Goal: Task Accomplishment & Management: Use online tool/utility

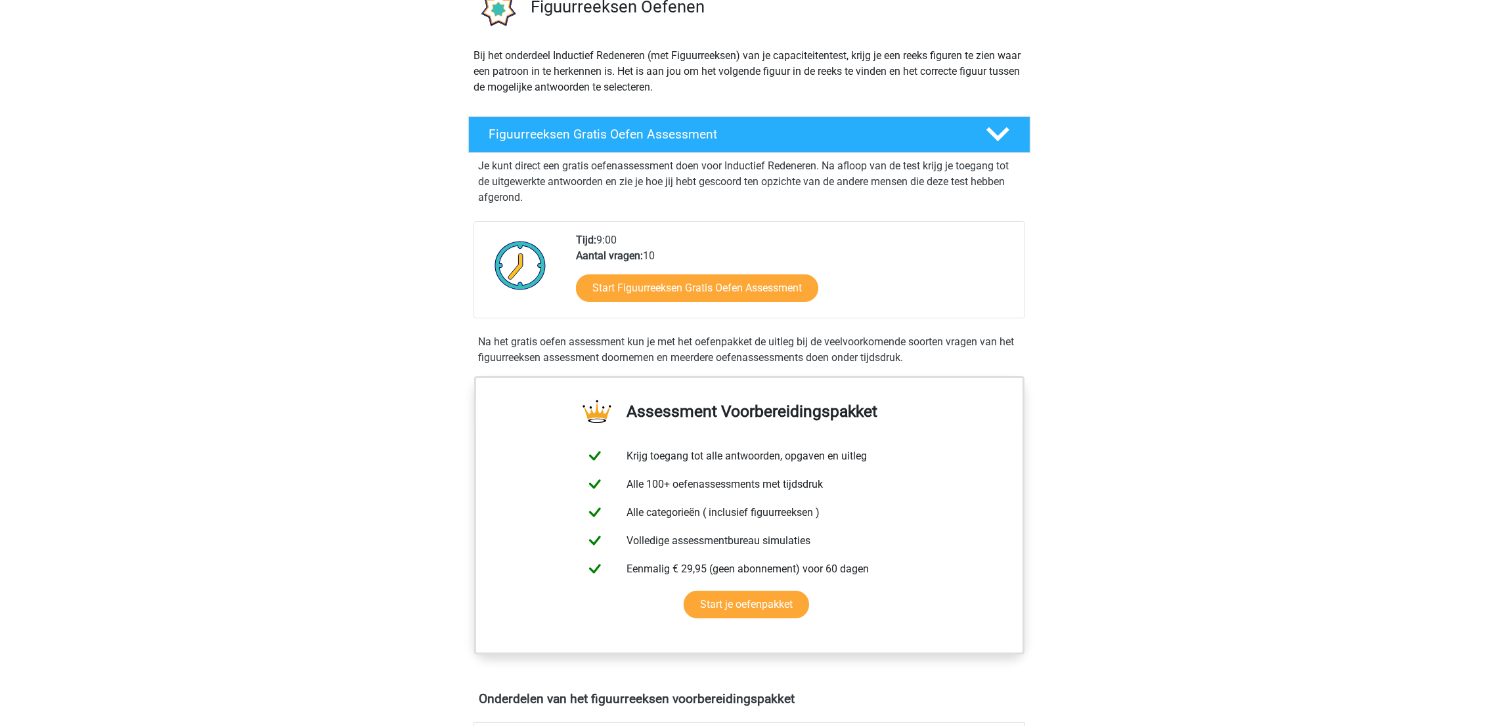
scroll to position [117, 0]
click at [747, 284] on link "Start Figuurreeksen Gratis Oefen Assessment" at bounding box center [696, 287] width 278 height 32
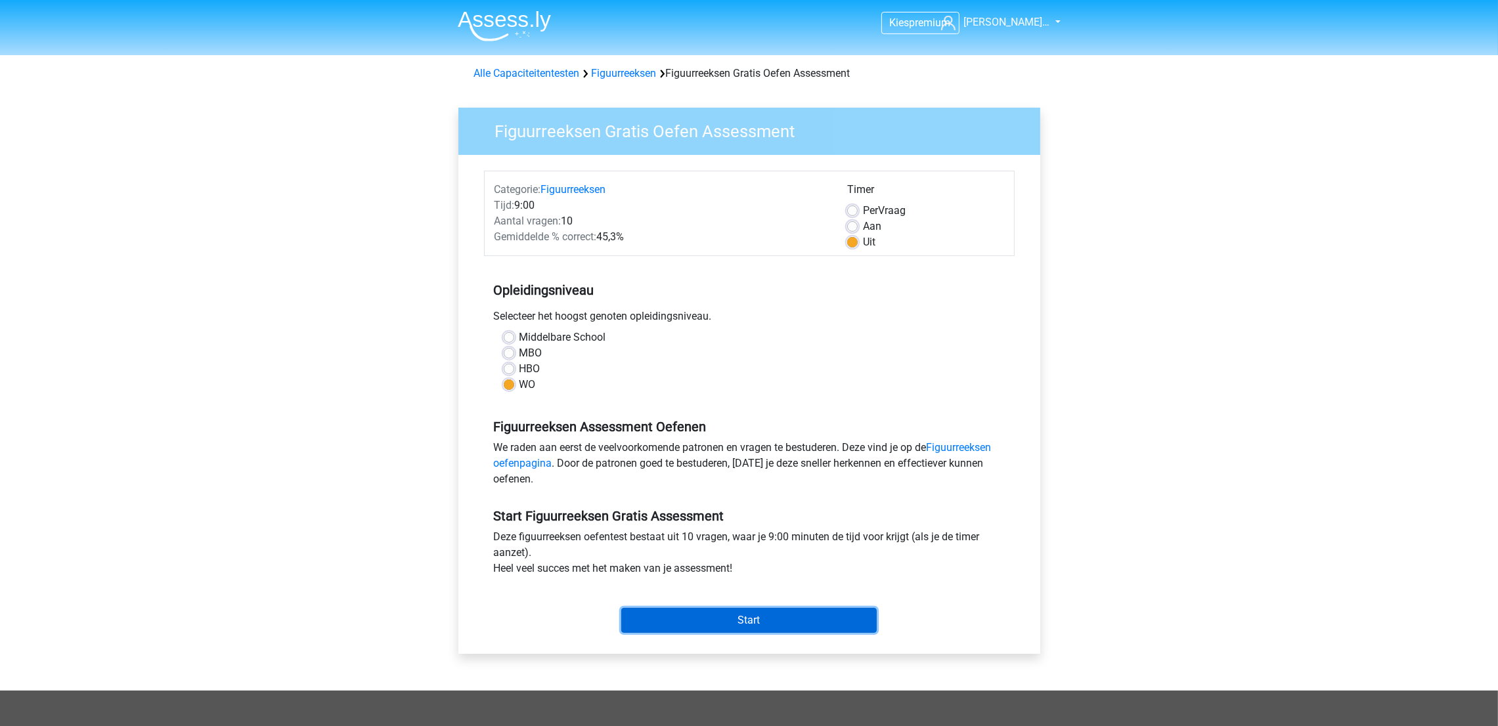
click at [742, 628] on input "Start" at bounding box center [748, 620] width 255 height 25
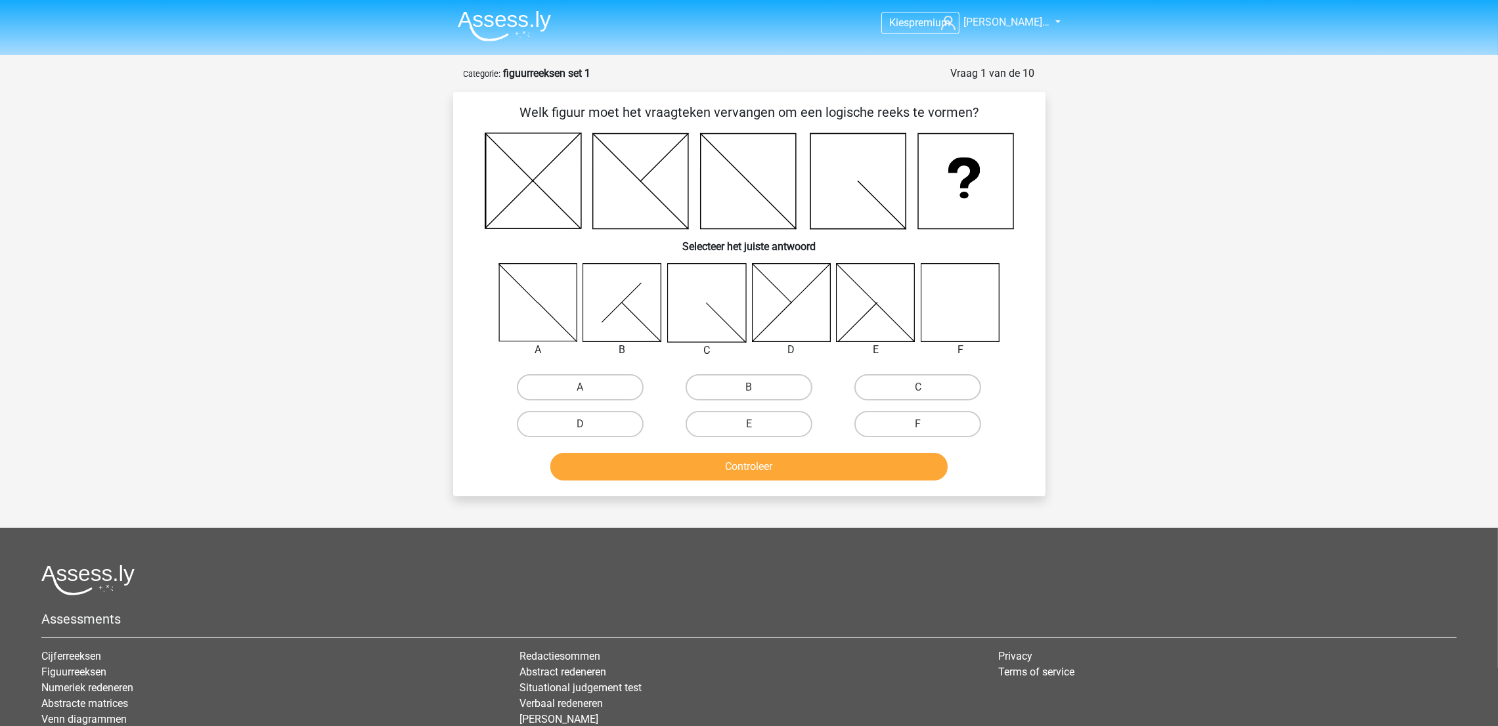
click at [925, 424] on input "F" at bounding box center [922, 428] width 9 height 9
radio input "true"
click at [790, 453] on button "Controleer" at bounding box center [748, 467] width 397 height 28
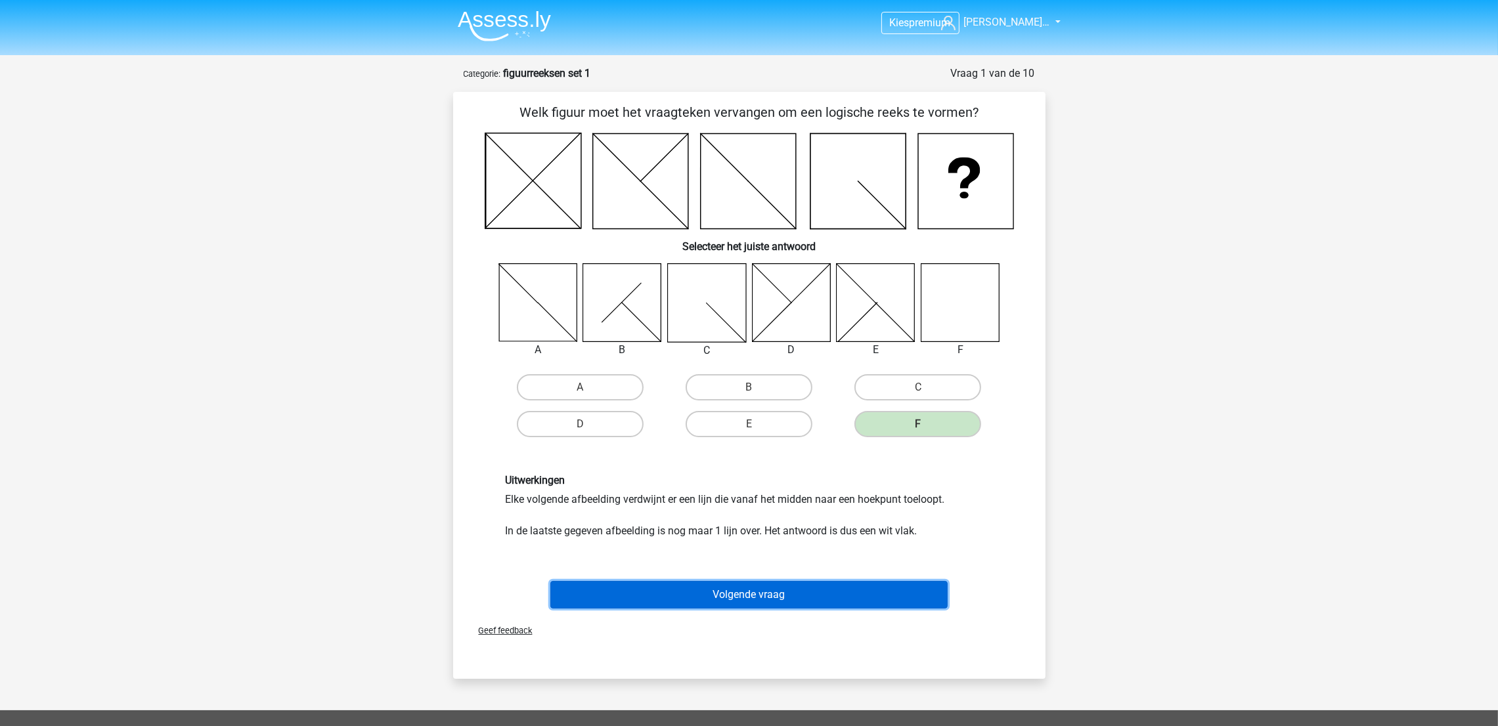
click at [734, 592] on button "Volgende vraag" at bounding box center [748, 595] width 397 height 28
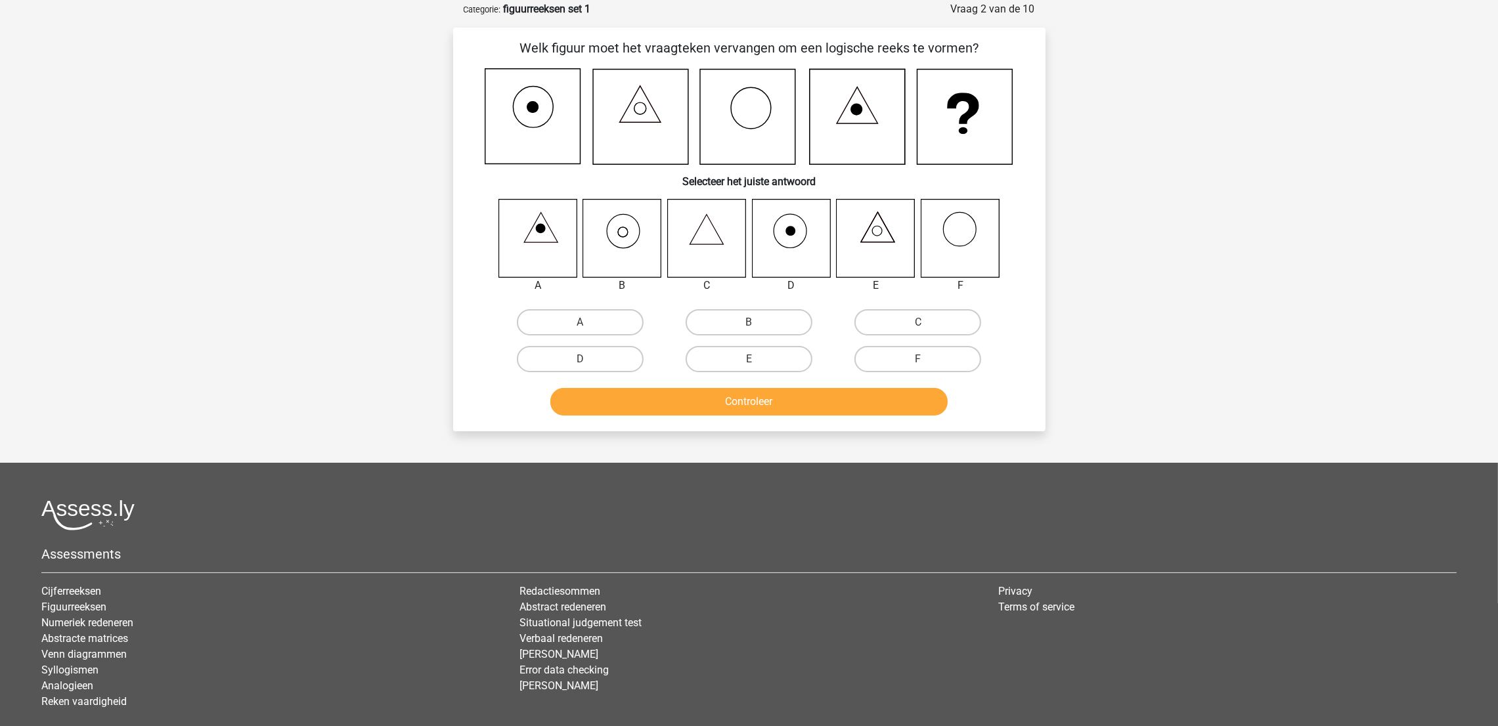
scroll to position [65, 0]
click at [733, 315] on label "B" at bounding box center [749, 322] width 127 height 26
click at [749, 322] on input "B" at bounding box center [753, 326] width 9 height 9
radio input "true"
click at [751, 405] on button "Controleer" at bounding box center [748, 401] width 397 height 28
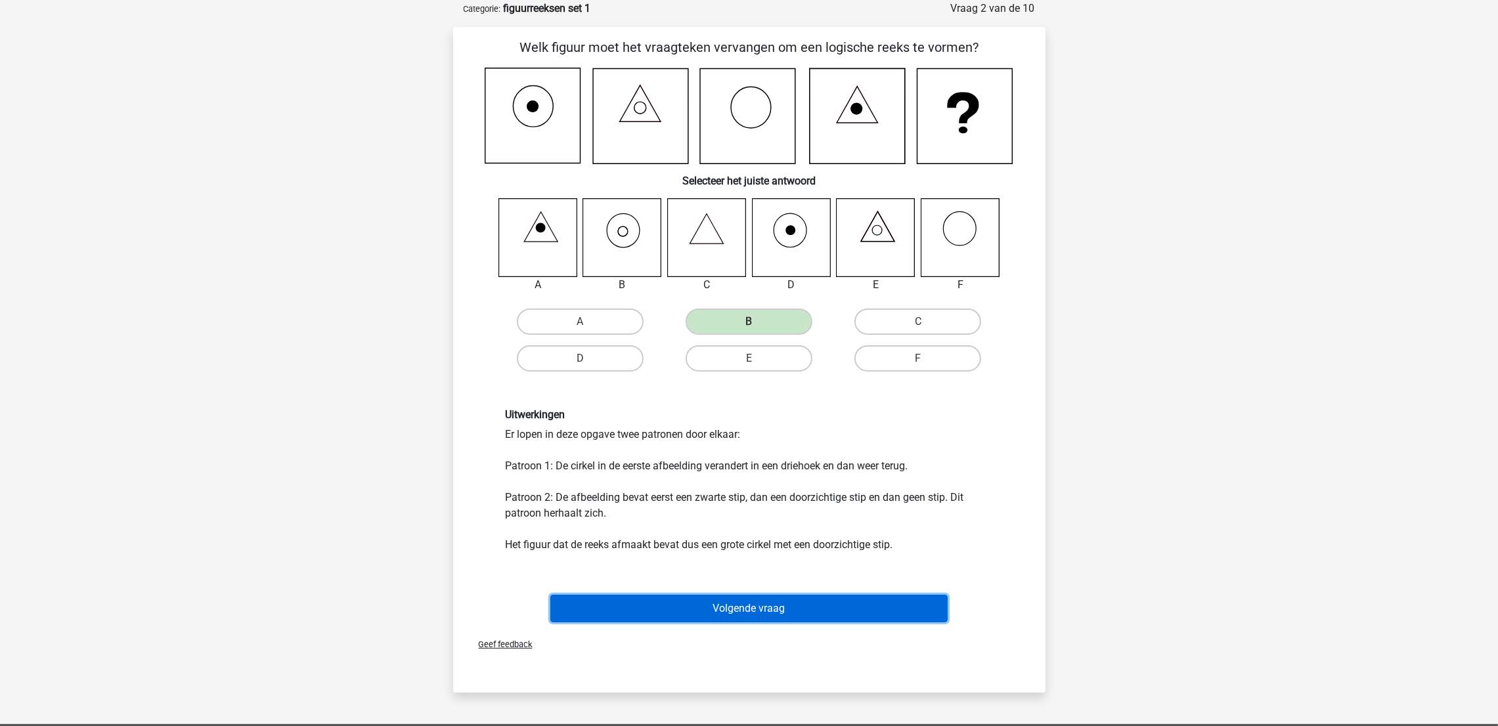
click at [770, 608] on button "Volgende vraag" at bounding box center [748, 609] width 397 height 28
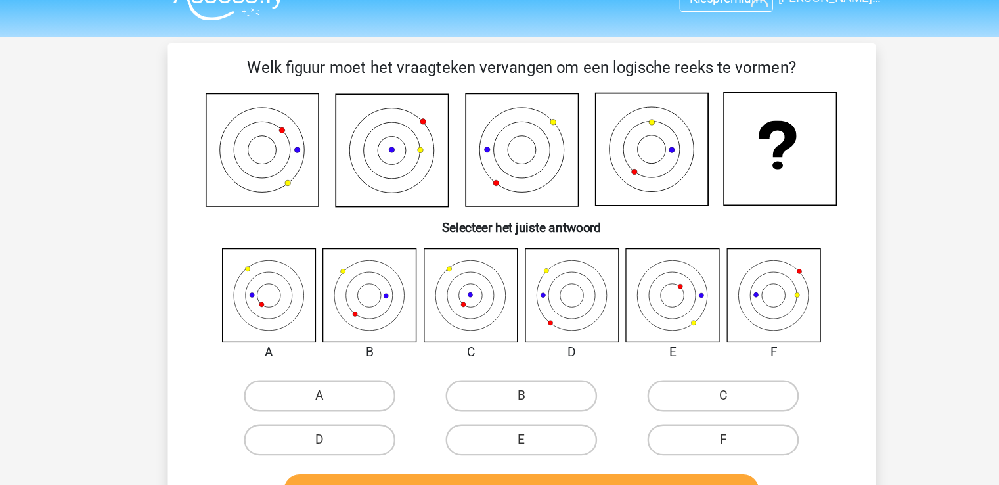
scroll to position [5, 0]
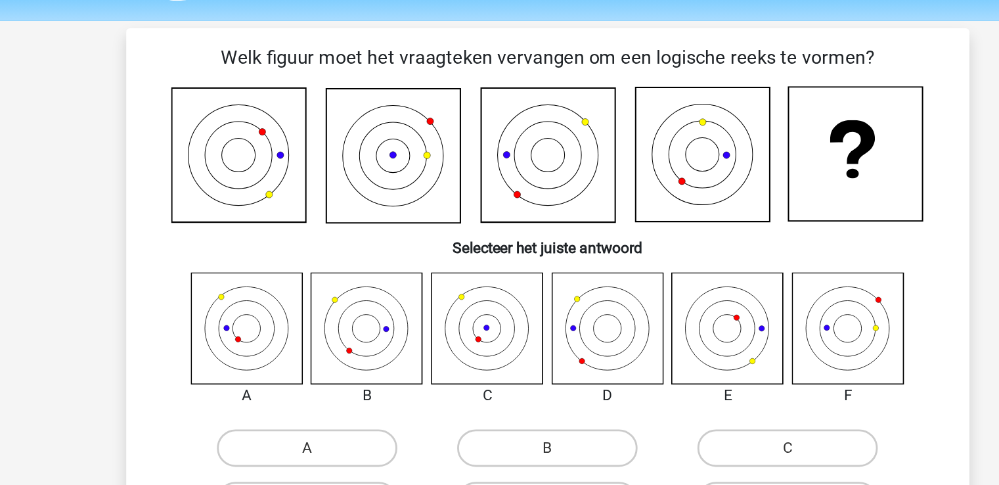
click at [263, 147] on icon at bounding box center [282, 144] width 95 height 95
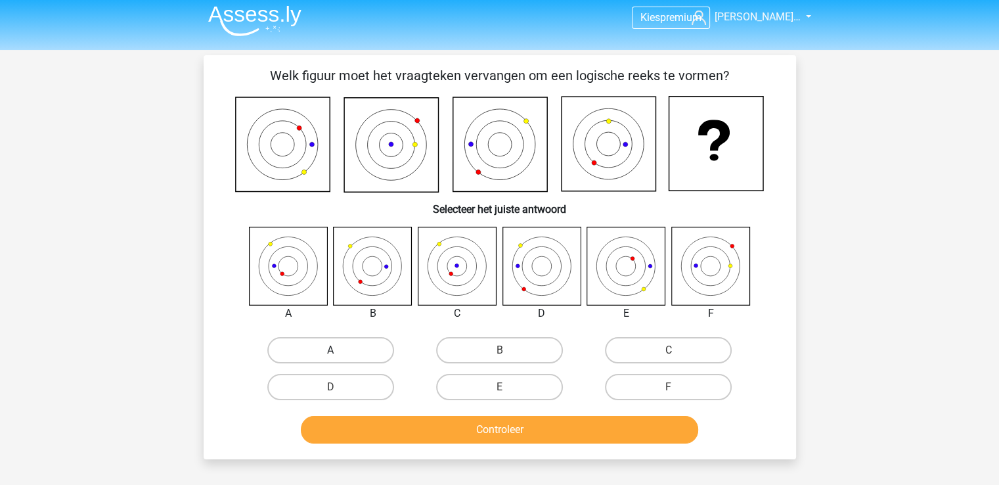
click at [321, 345] on label "A" at bounding box center [330, 350] width 127 height 26
click at [330, 350] on input "A" at bounding box center [334, 354] width 9 height 9
radio input "true"
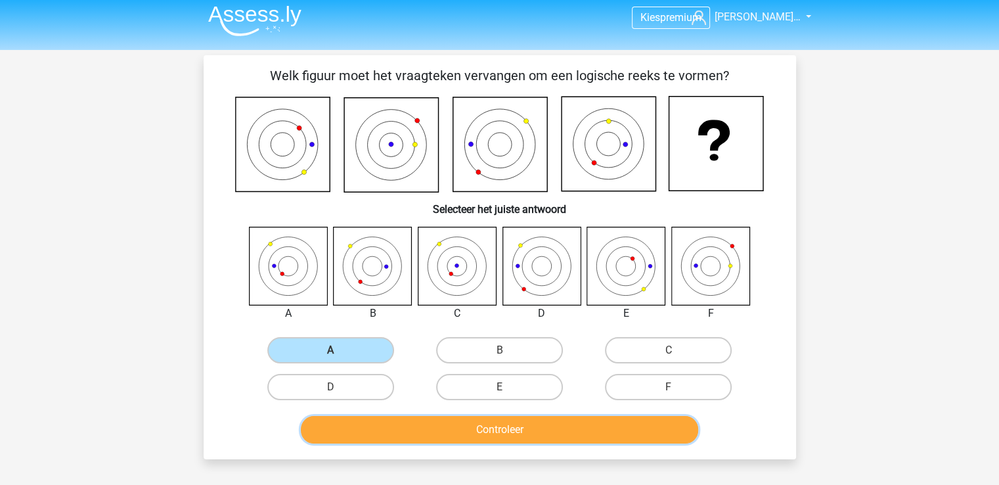
click at [462, 437] on button "Controleer" at bounding box center [499, 430] width 397 height 28
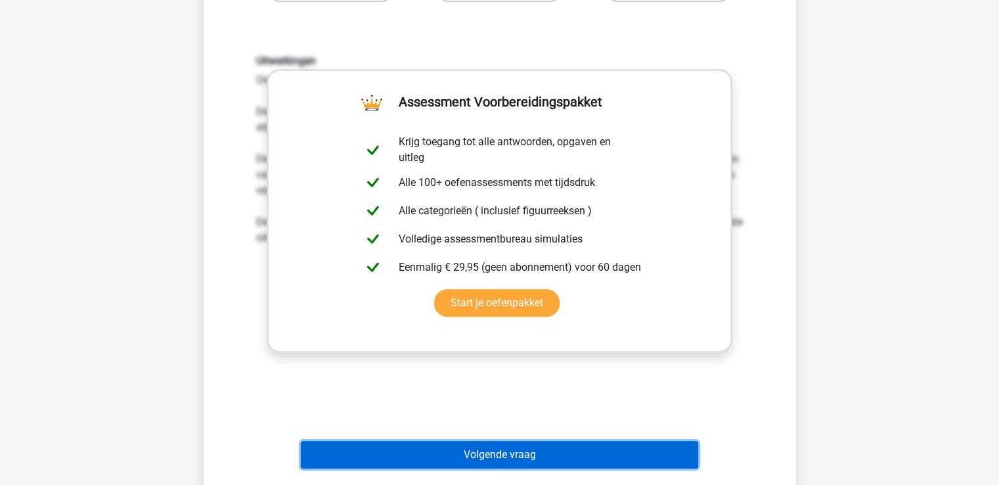
click at [463, 457] on button "Volgende vraag" at bounding box center [499, 455] width 397 height 28
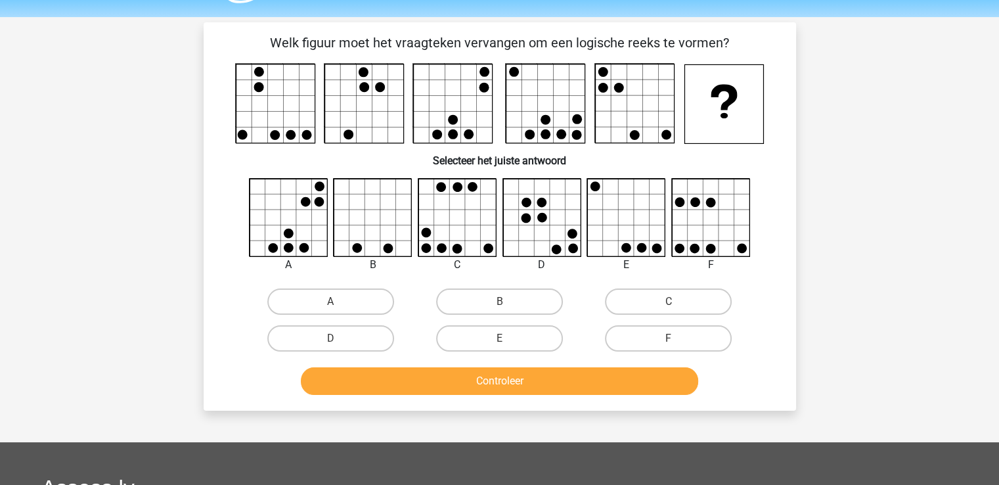
scroll to position [37, 0]
click at [656, 294] on label "C" at bounding box center [668, 302] width 127 height 26
click at [668, 302] on input "C" at bounding box center [672, 306] width 9 height 9
radio input "true"
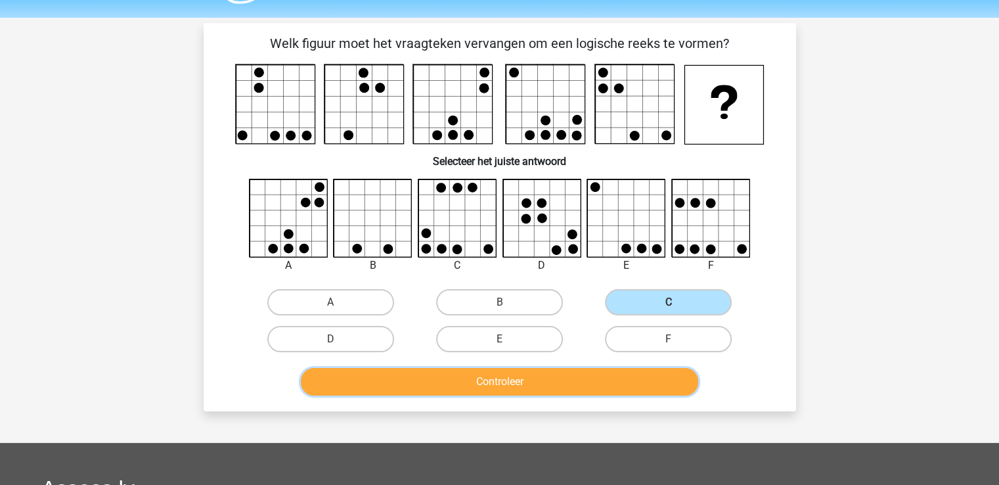
click at [492, 379] on button "Controleer" at bounding box center [499, 382] width 397 height 28
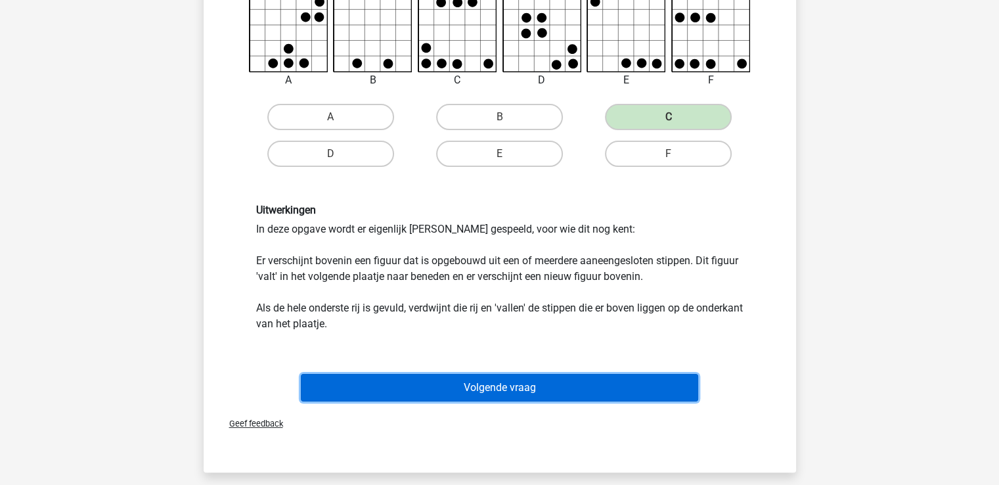
click at [492, 379] on button "Volgende vraag" at bounding box center [499, 388] width 397 height 28
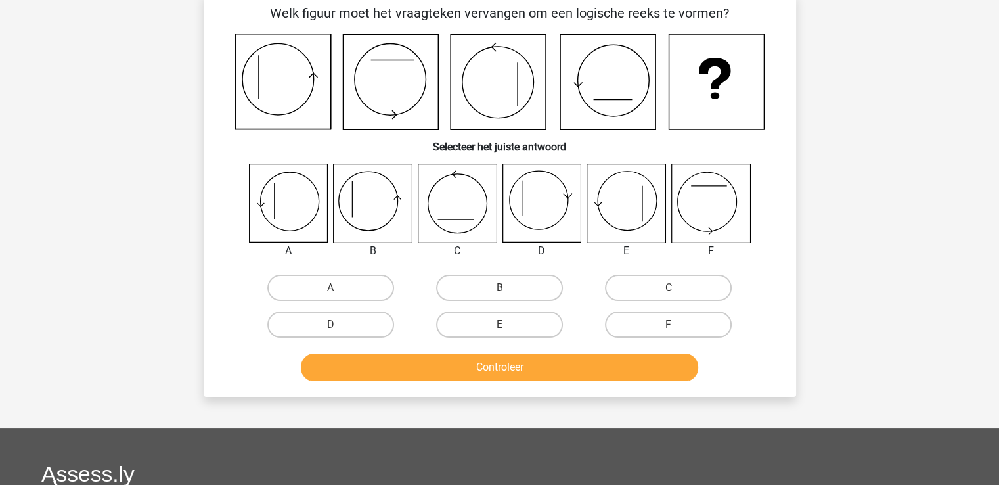
scroll to position [60, 0]
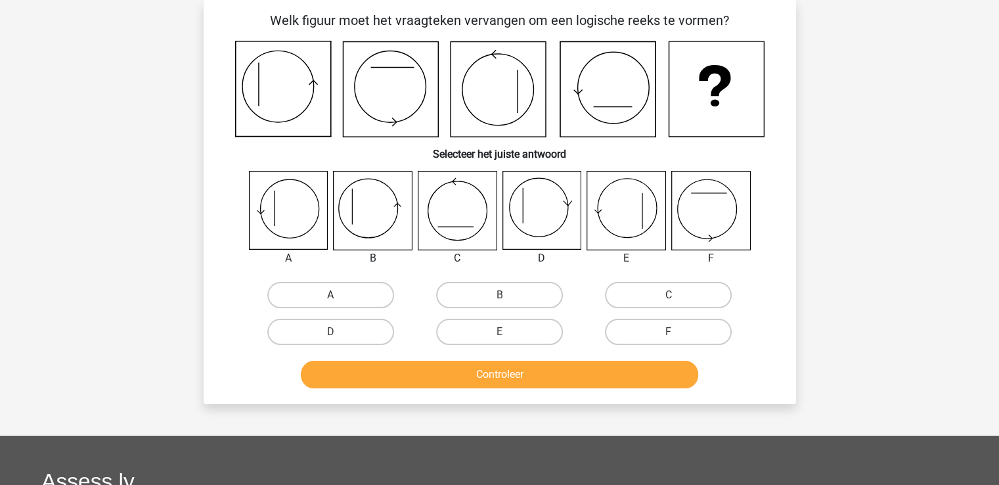
click at [339, 300] on label "A" at bounding box center [330, 295] width 127 height 26
click at [339, 300] on input "A" at bounding box center [334, 299] width 9 height 9
radio input "true"
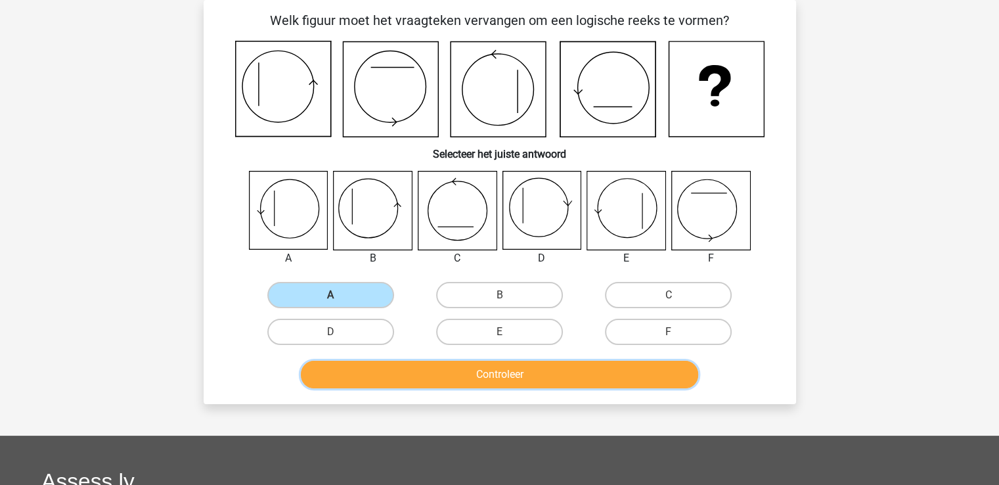
click at [428, 372] on button "Controleer" at bounding box center [499, 374] width 397 height 28
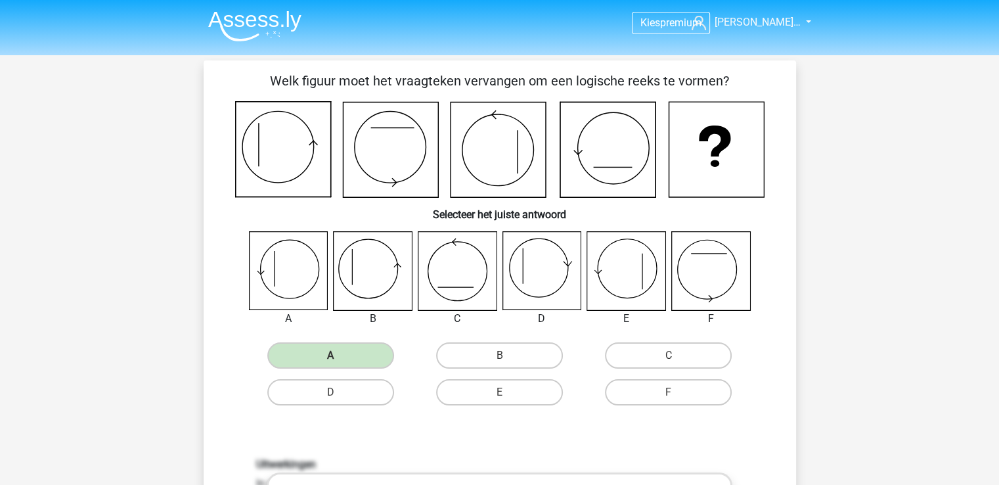
scroll to position [0, 0]
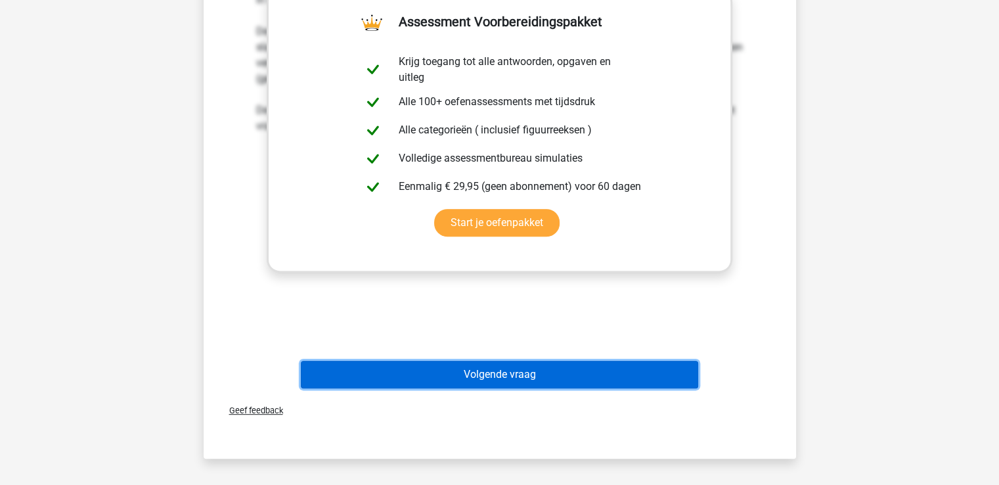
click at [428, 372] on button "Volgende vraag" at bounding box center [499, 374] width 397 height 28
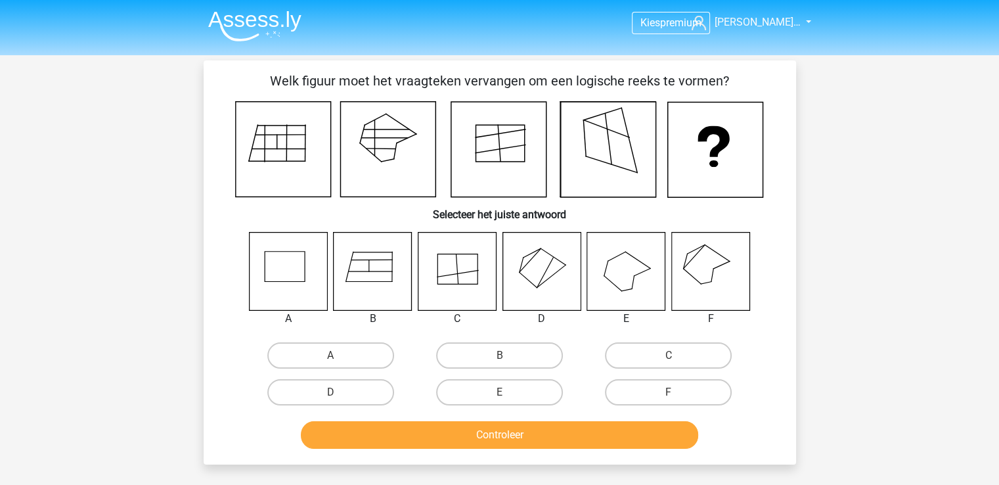
click at [730, 282] on icon at bounding box center [710, 271] width 78 height 78
click at [618, 376] on div "F" at bounding box center [668, 392] width 169 height 37
click at [634, 397] on label "F" at bounding box center [668, 392] width 127 height 26
click at [668, 397] on input "F" at bounding box center [672, 396] width 9 height 9
radio input "true"
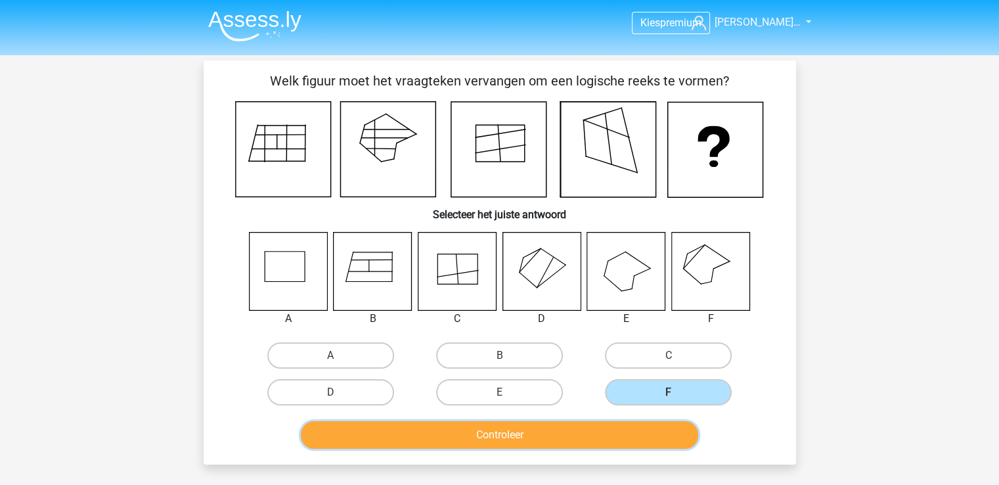
click at [498, 434] on button "Controleer" at bounding box center [499, 435] width 397 height 28
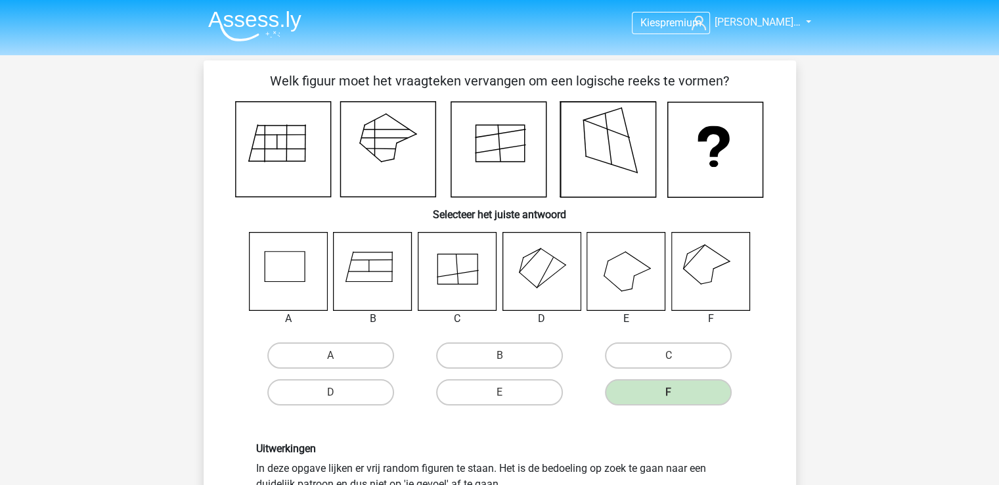
scroll to position [168, 0]
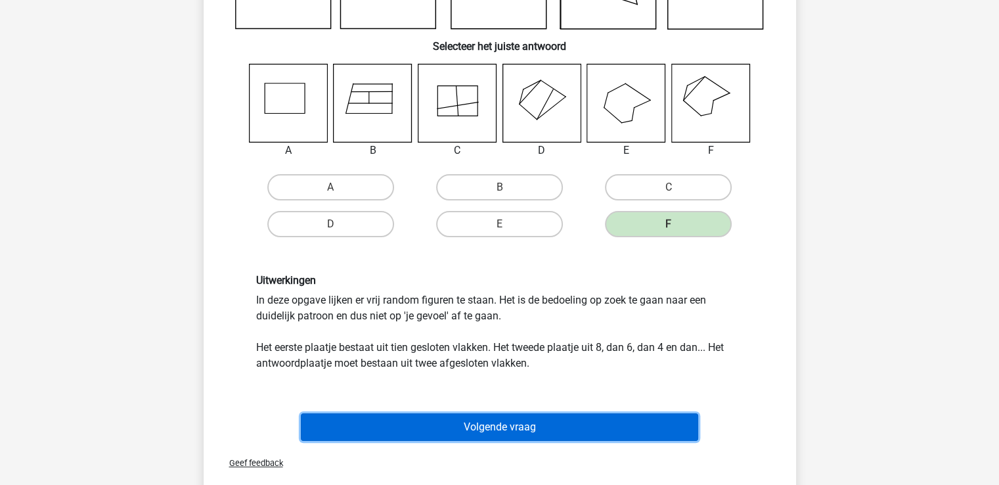
click at [510, 418] on button "Volgende vraag" at bounding box center [499, 427] width 397 height 28
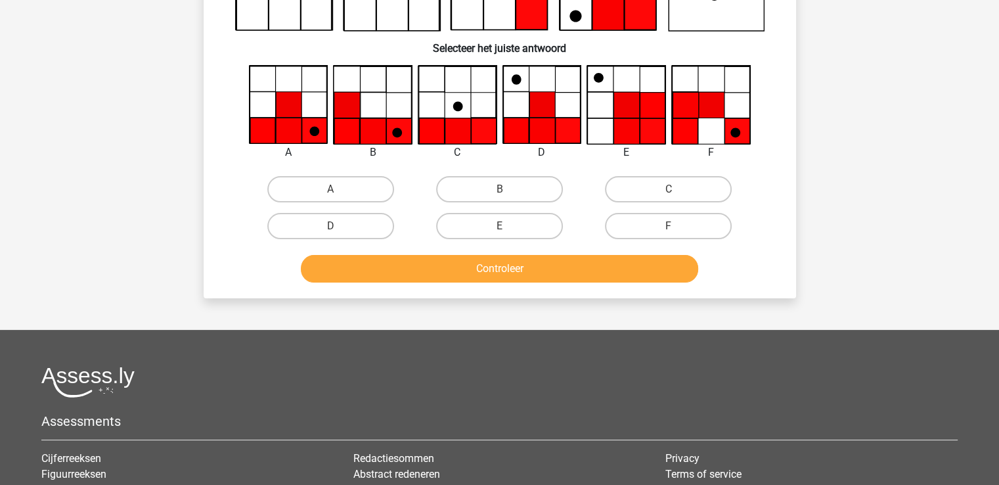
scroll to position [60, 0]
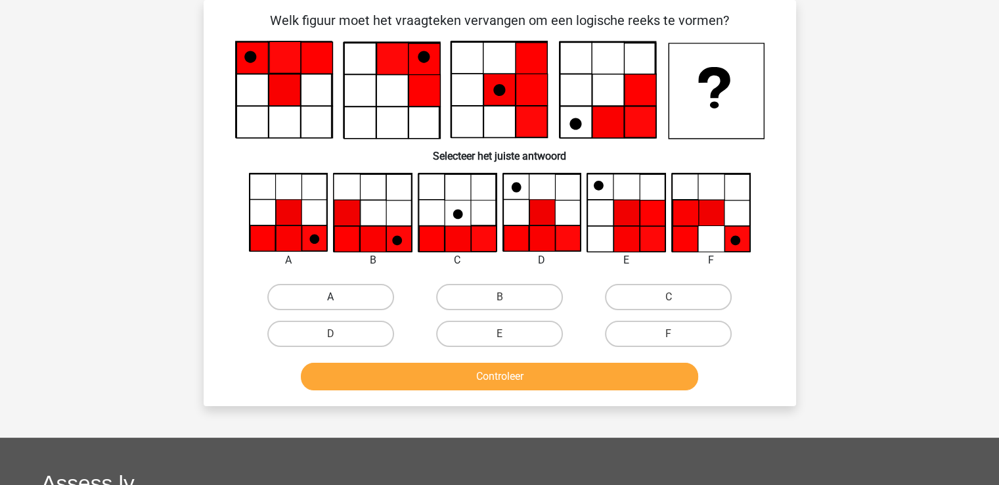
click at [360, 291] on label "A" at bounding box center [330, 297] width 127 height 26
click at [339, 297] on input "A" at bounding box center [334, 301] width 9 height 9
radio input "true"
click at [490, 378] on button "Controleer" at bounding box center [499, 376] width 397 height 28
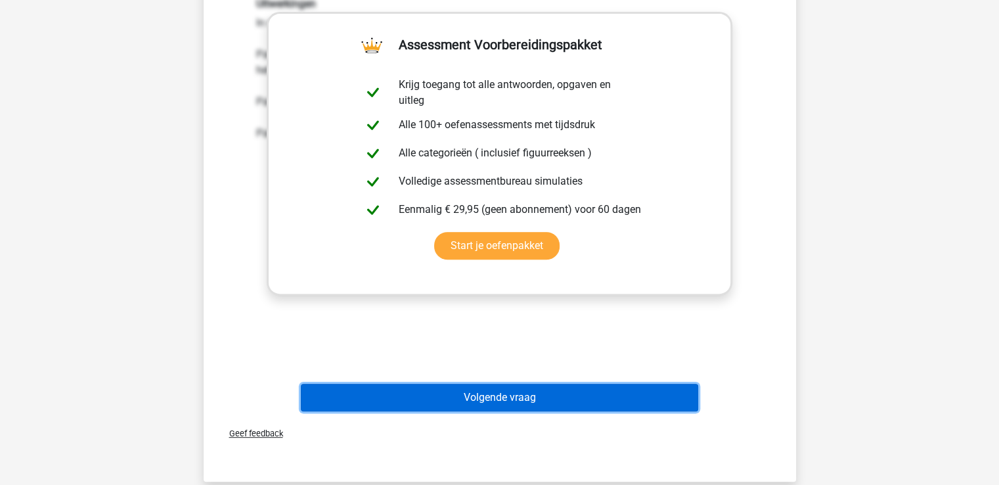
click at [490, 398] on button "Volgende vraag" at bounding box center [499, 397] width 397 height 28
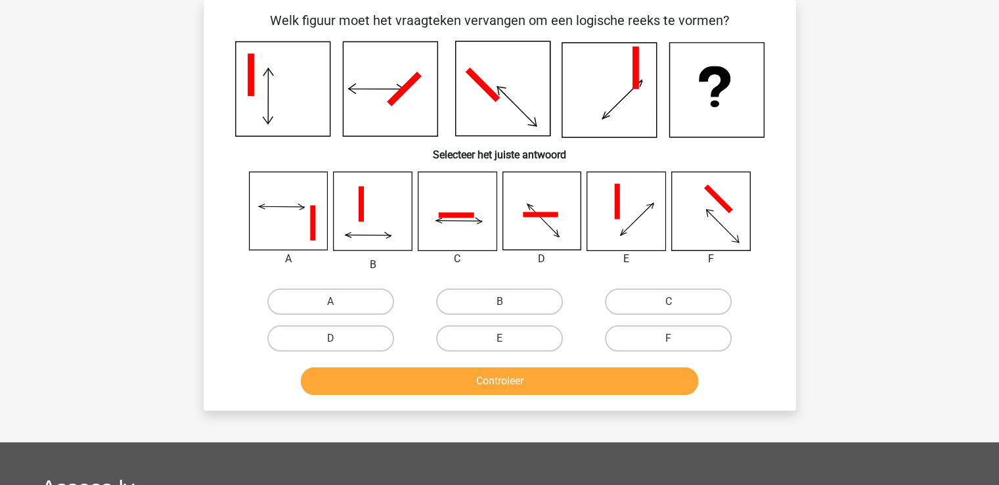
click at [676, 306] on input "C" at bounding box center [672, 305] width 9 height 9
radio input "true"
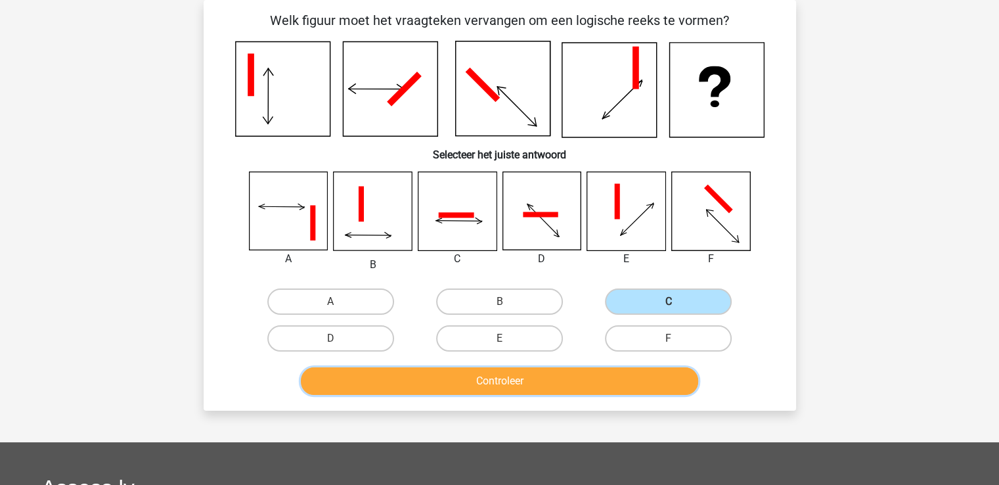
click at [508, 389] on button "Controleer" at bounding box center [499, 381] width 397 height 28
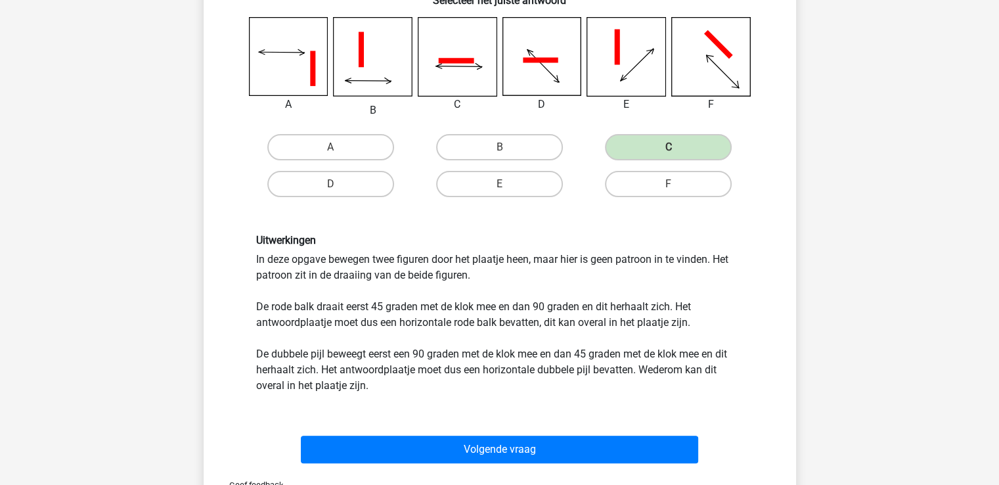
scroll to position [218, 0]
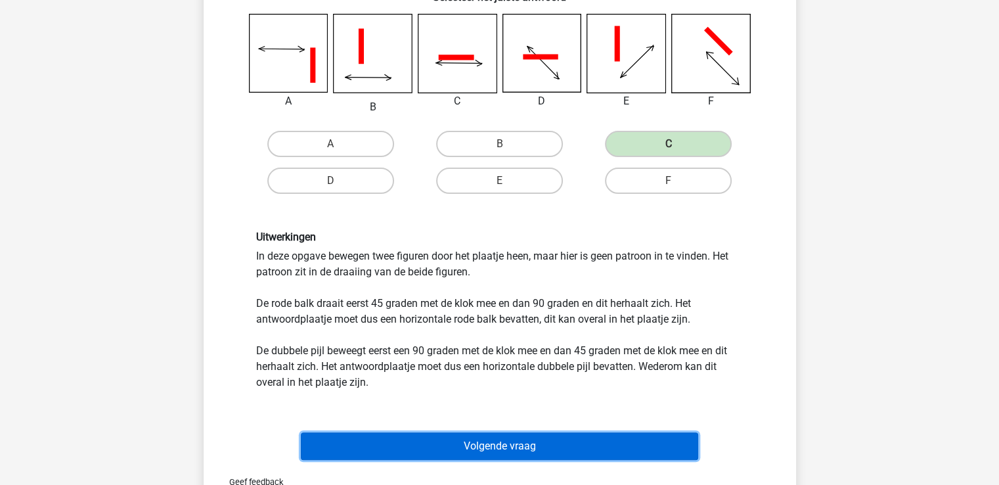
click at [506, 440] on button "Volgende vraag" at bounding box center [499, 446] width 397 height 28
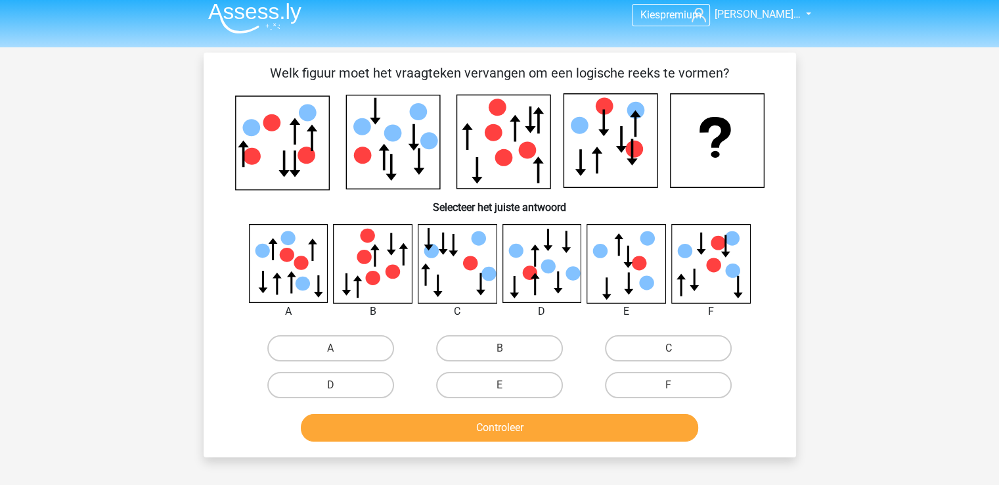
scroll to position [0, 0]
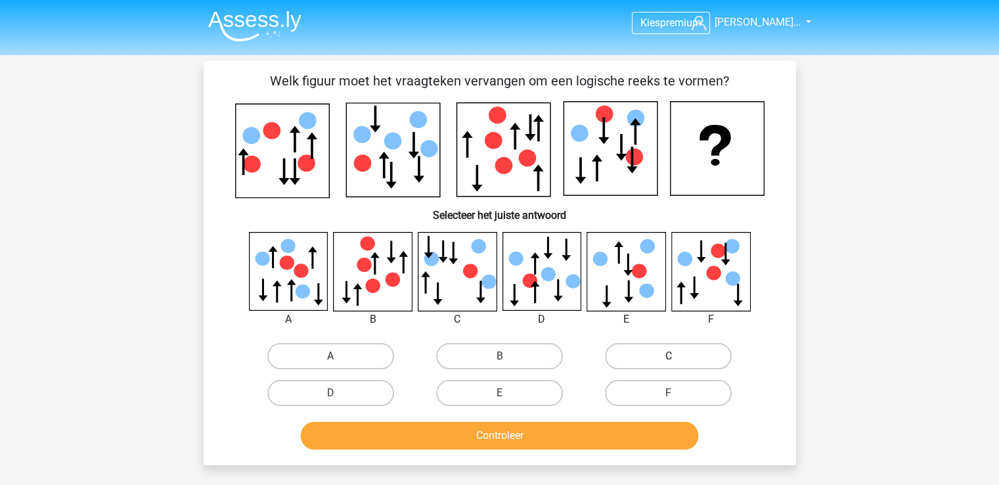
click at [678, 355] on label "C" at bounding box center [668, 356] width 127 height 26
click at [677, 356] on input "C" at bounding box center [672, 360] width 9 height 9
radio input "true"
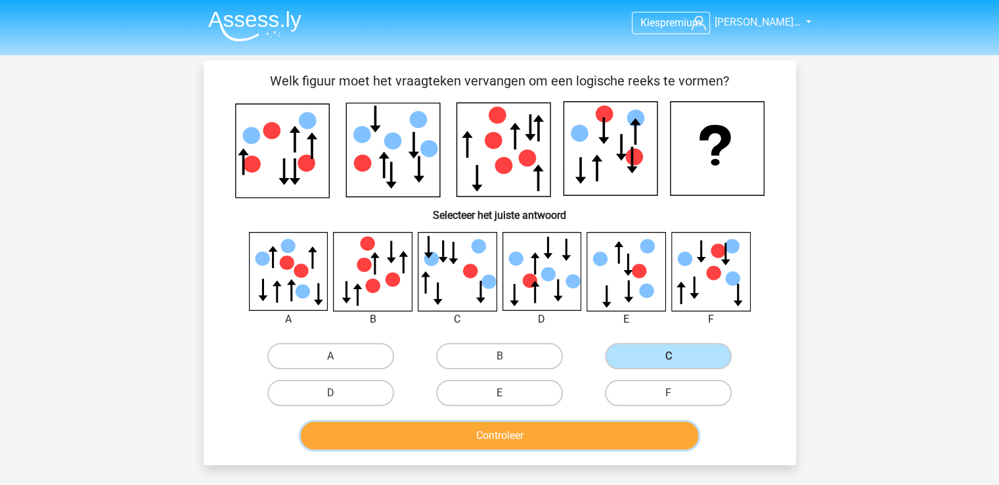
click at [488, 427] on button "Controleer" at bounding box center [499, 436] width 397 height 28
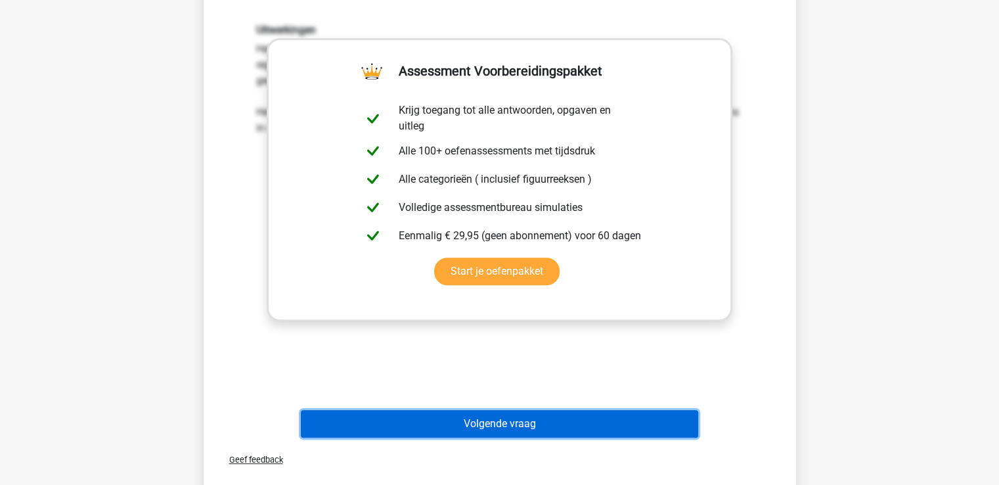
click at [488, 427] on button "Volgende vraag" at bounding box center [499, 424] width 397 height 28
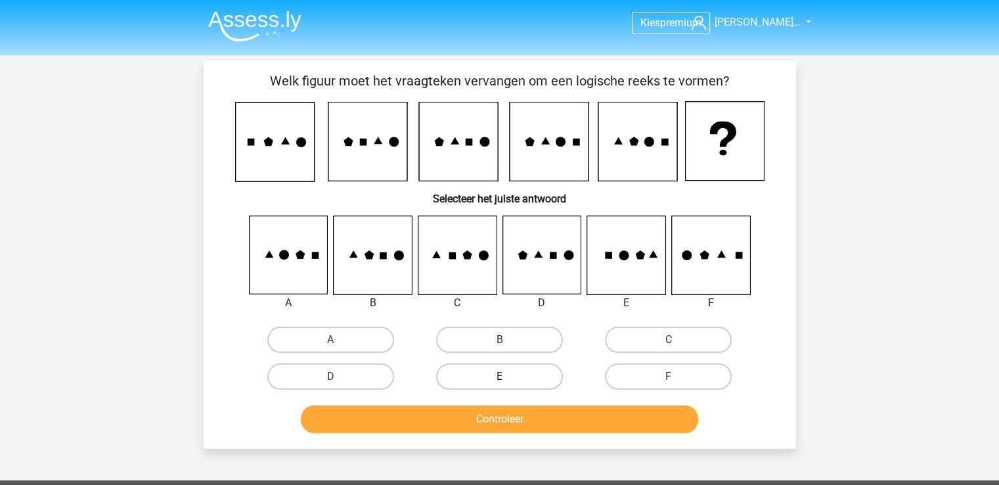
click at [475, 379] on label "E" at bounding box center [499, 376] width 127 height 26
click at [499, 379] on input "E" at bounding box center [503, 380] width 9 height 9
radio input "true"
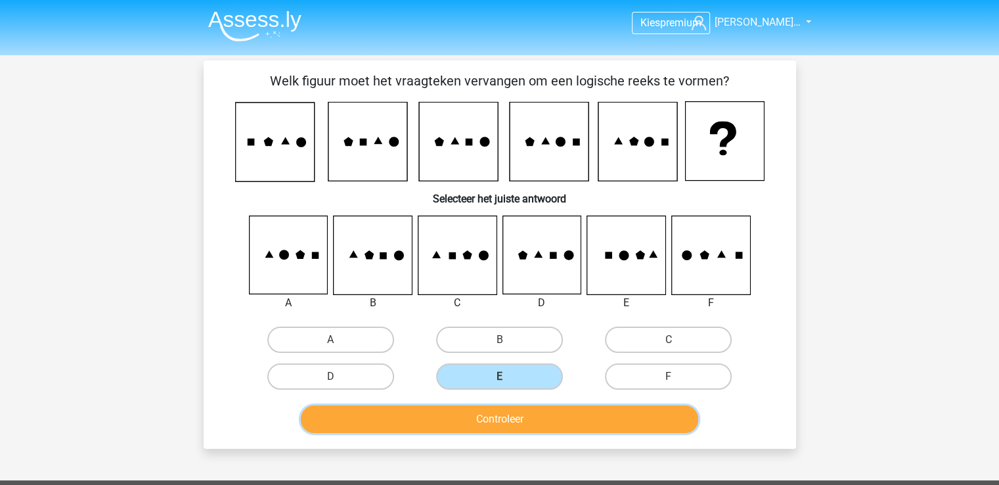
click at [527, 418] on button "Controleer" at bounding box center [499, 419] width 397 height 28
